Goal: Information Seeking & Learning: Check status

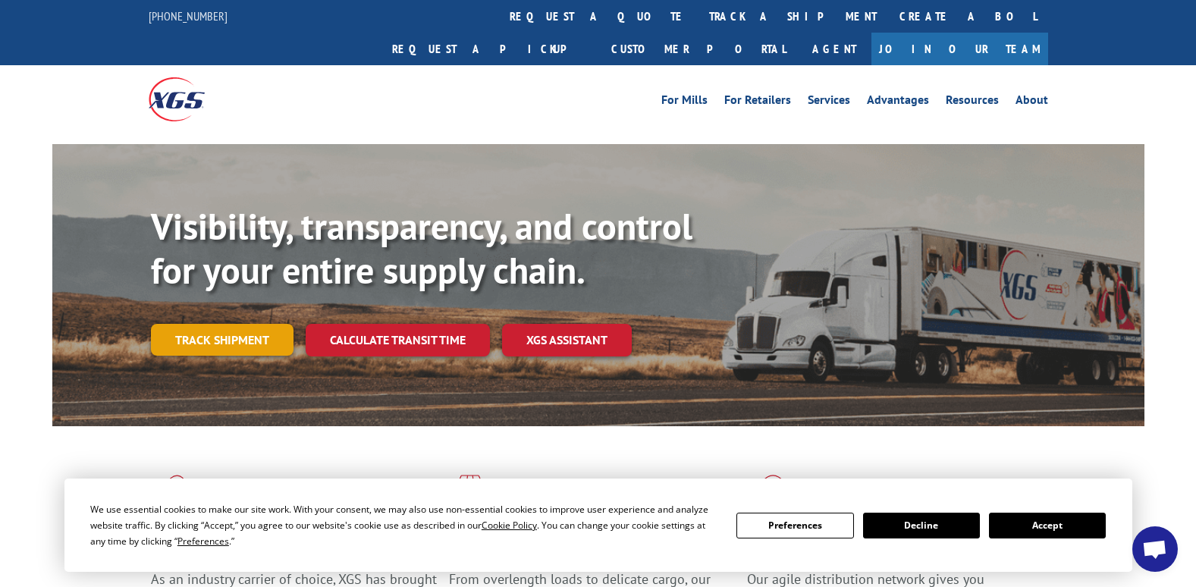
click at [225, 324] on link "Track shipment" at bounding box center [222, 340] width 143 height 32
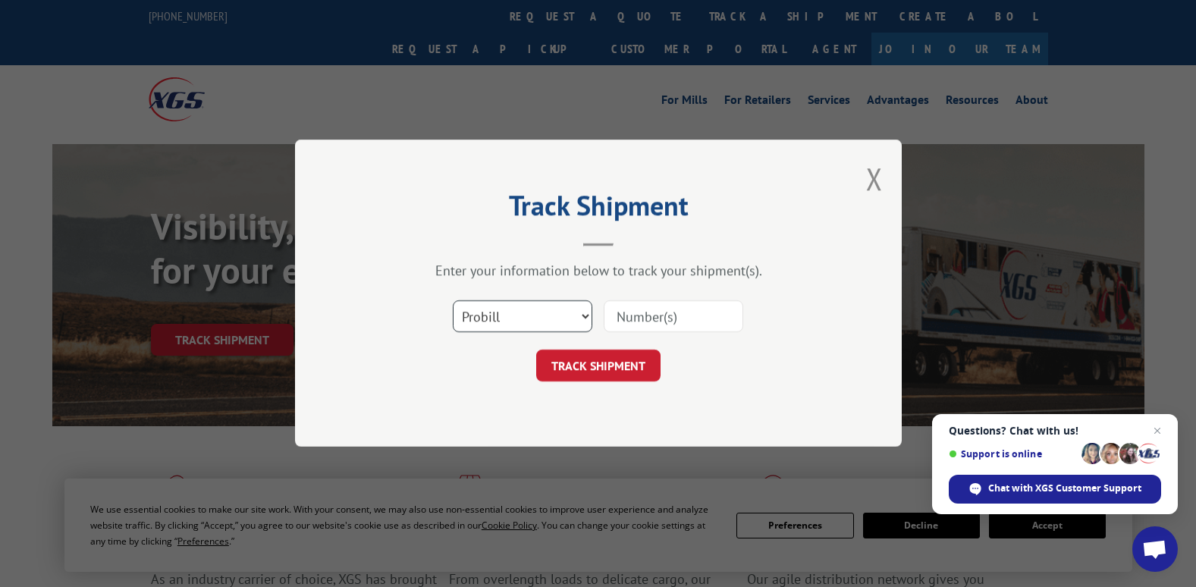
click at [585, 314] on select "Select category... Probill BOL PO" at bounding box center [523, 317] width 140 height 32
select select "bol"
click at [453, 301] on select "Select category... Probill BOL PO" at bounding box center [523, 317] width 140 height 32
click at [652, 310] on input at bounding box center [674, 317] width 140 height 32
type input "100228"
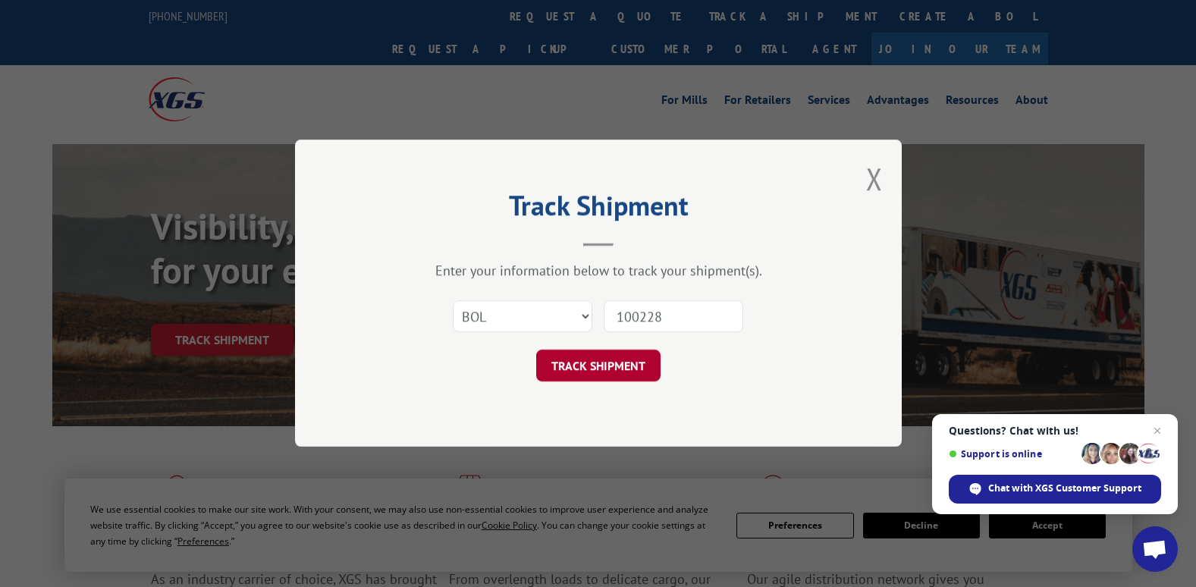
click at [572, 366] on button "TRACK SHIPMENT" at bounding box center [598, 367] width 124 height 32
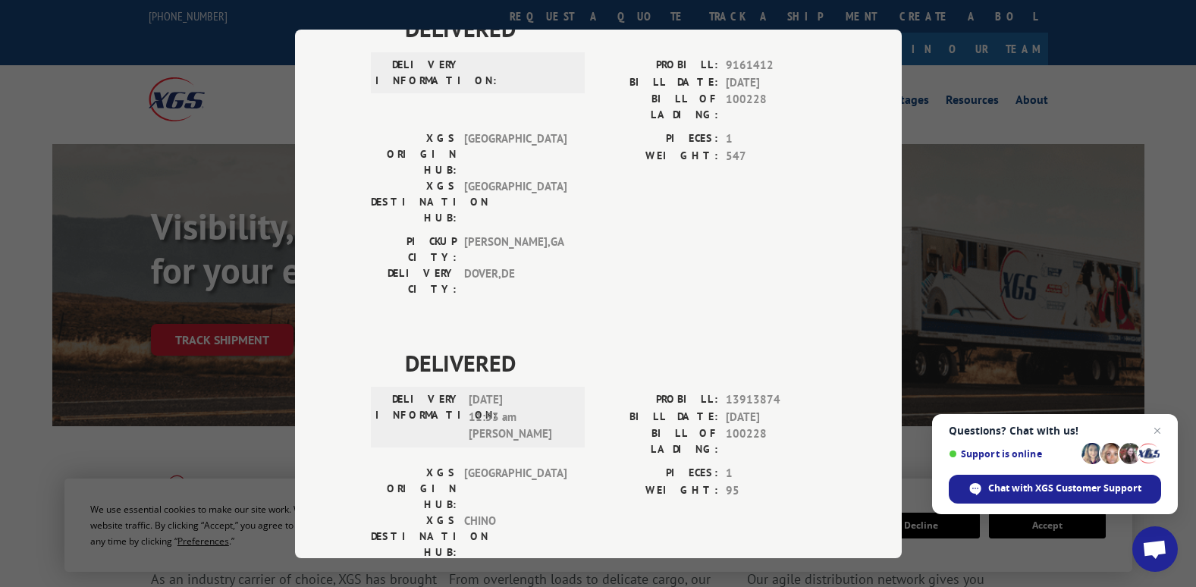
scroll to position [150, 0]
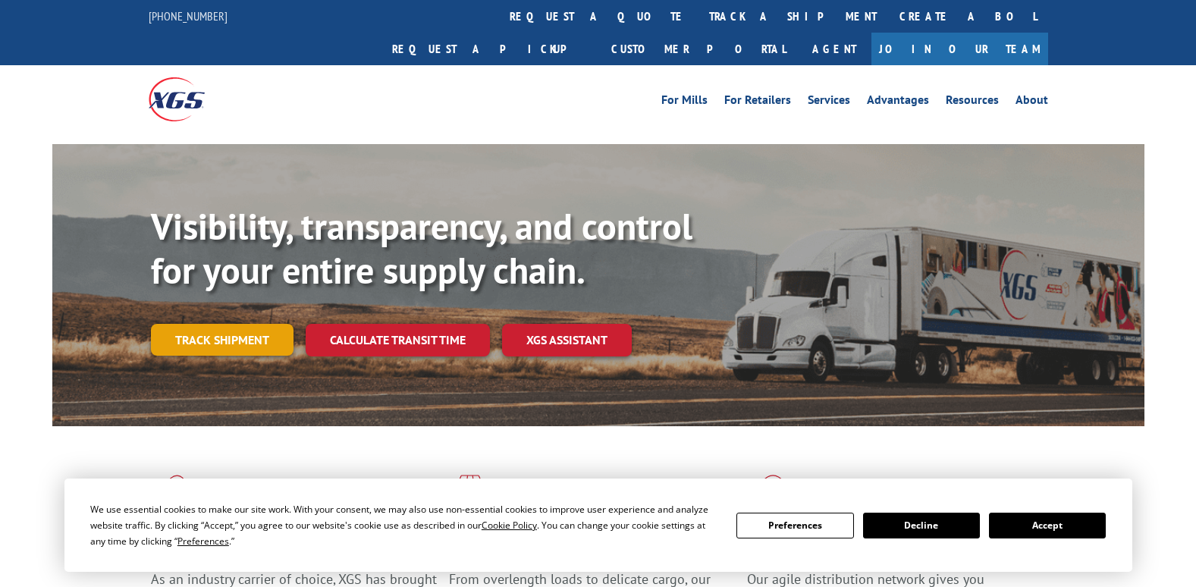
click at [245, 324] on link "Track shipment" at bounding box center [222, 340] width 143 height 32
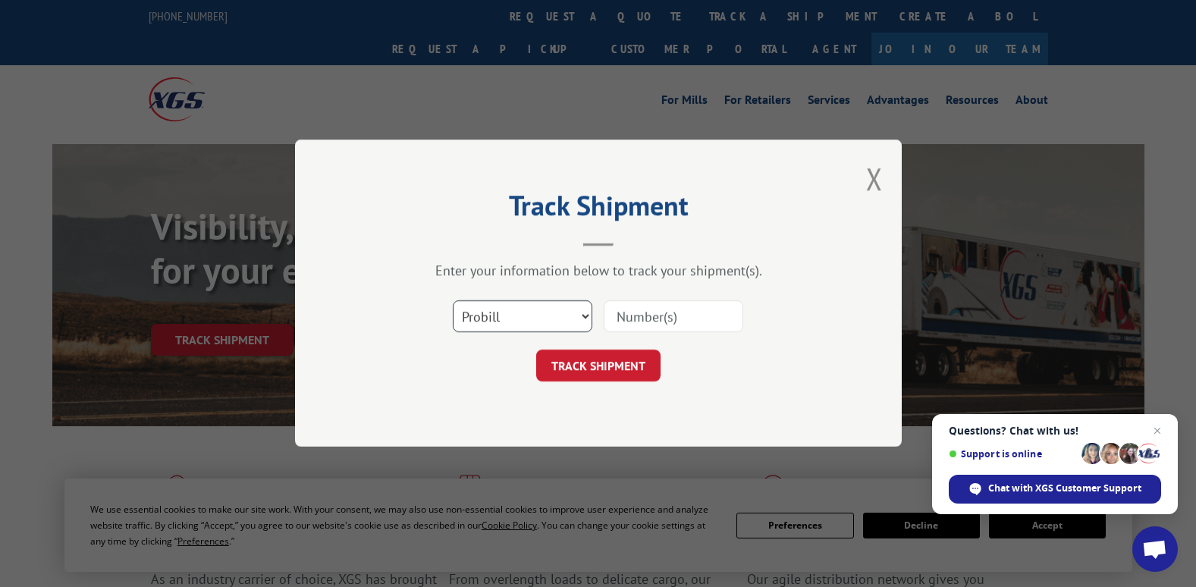
click at [585, 316] on select "Select category... Probill BOL PO" at bounding box center [523, 317] width 140 height 32
select select "bol"
click at [453, 301] on select "Select category... Probill BOL PO" at bounding box center [523, 317] width 140 height 32
click at [648, 320] on input at bounding box center [674, 317] width 140 height 32
type input "100228"
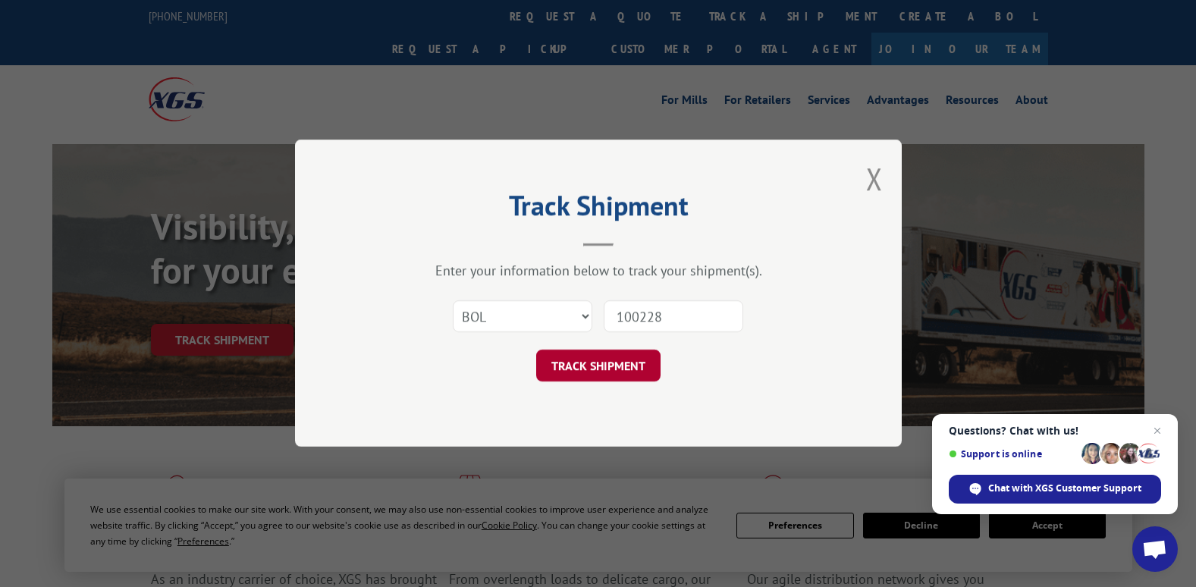
click at [627, 369] on button "TRACK SHIPMENT" at bounding box center [598, 367] width 124 height 32
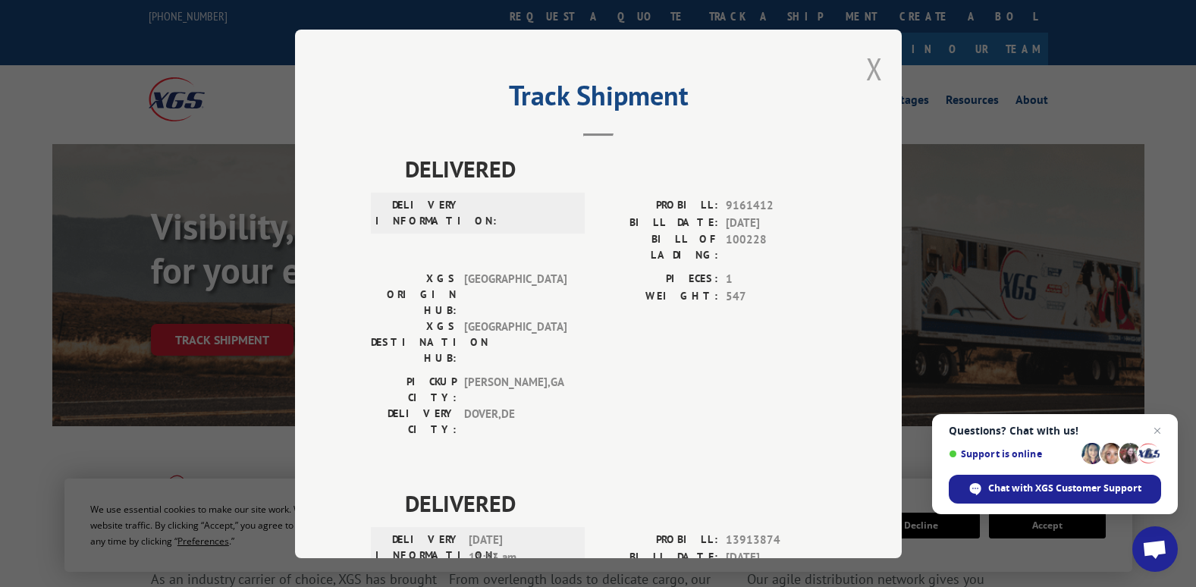
click at [870, 68] on button "Close modal" at bounding box center [874, 69] width 17 height 40
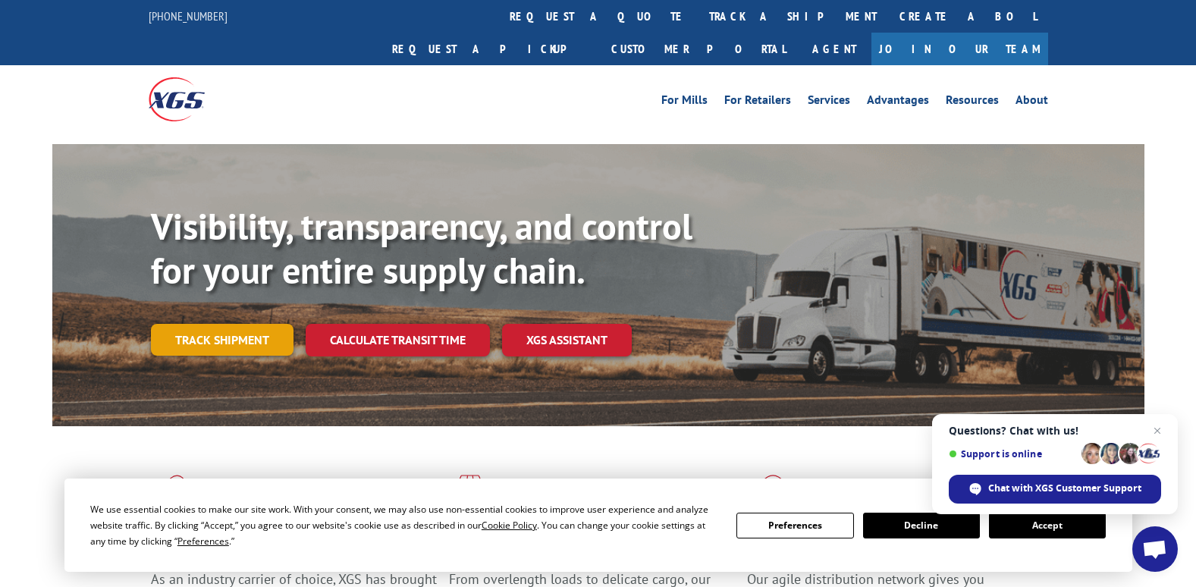
click at [234, 324] on link "Track shipment" at bounding box center [222, 340] width 143 height 32
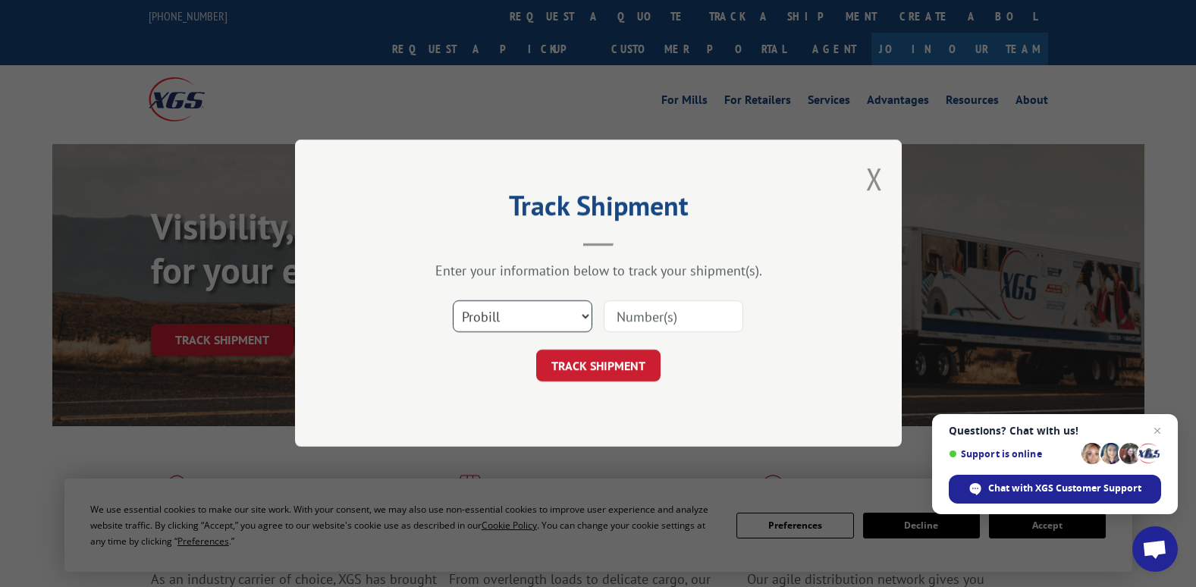
click at [587, 317] on select "Select category... Probill BOL PO" at bounding box center [523, 317] width 140 height 32
select select "bol"
click at [453, 301] on select "Select category... Probill BOL PO" at bounding box center [523, 317] width 140 height 32
click at [645, 315] on input at bounding box center [674, 317] width 140 height 32
type input "0100228"
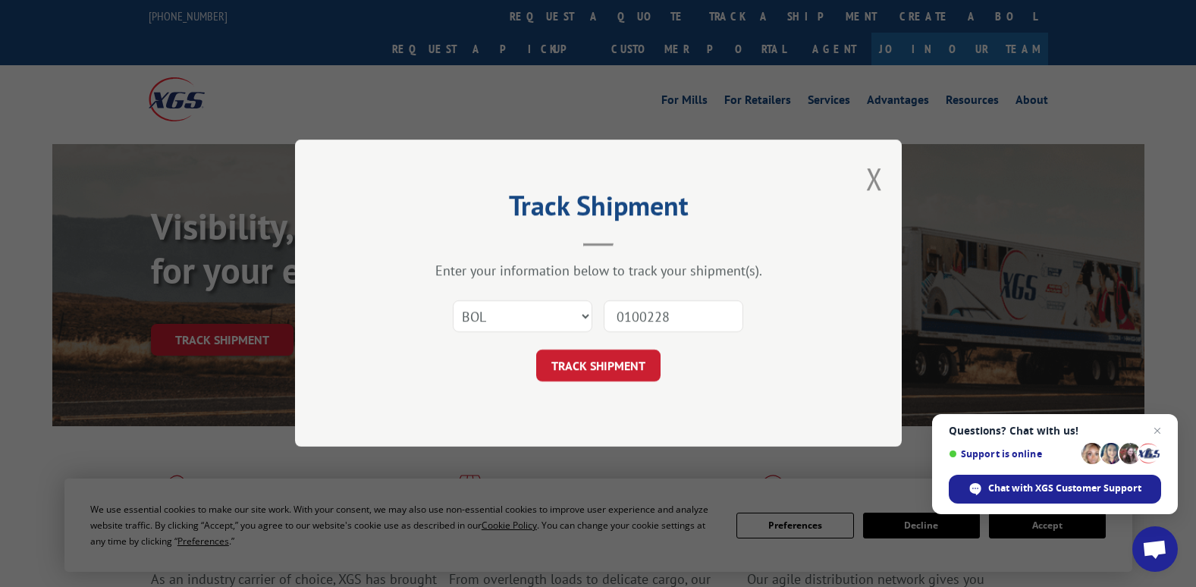
click button "TRACK SHIPMENT" at bounding box center [598, 367] width 124 height 32
